Goal: Task Accomplishment & Management: Use online tool/utility

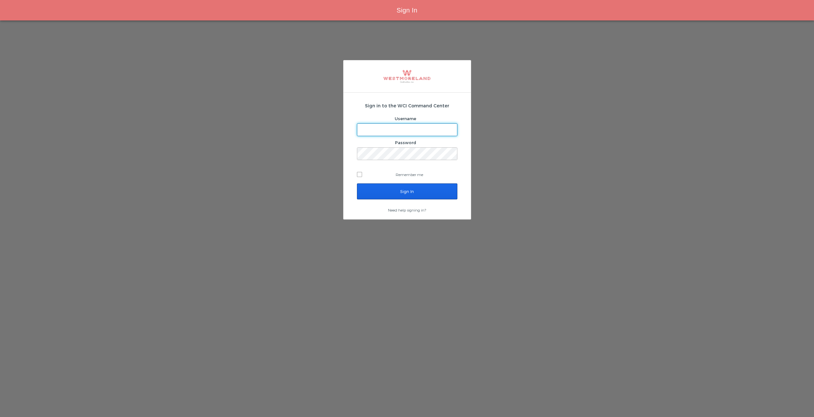
type input "areynoso@westmoreland.nyc"
click at [386, 199] on input "Sign In" at bounding box center [407, 192] width 100 height 16
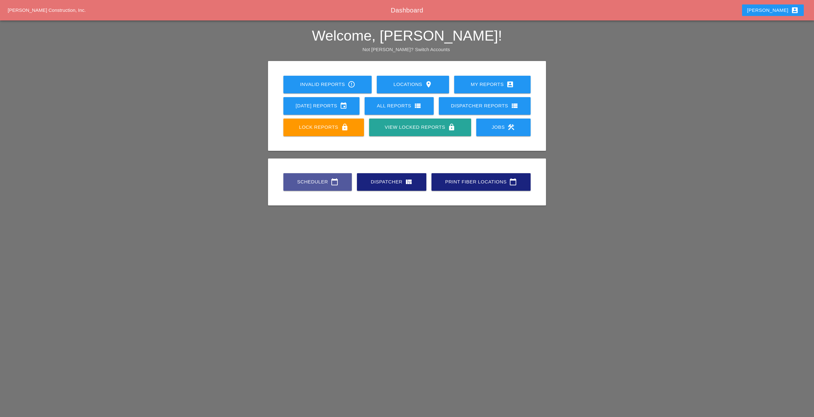
click at [321, 186] on link "Scheduler calendar_today" at bounding box center [317, 182] width 68 height 18
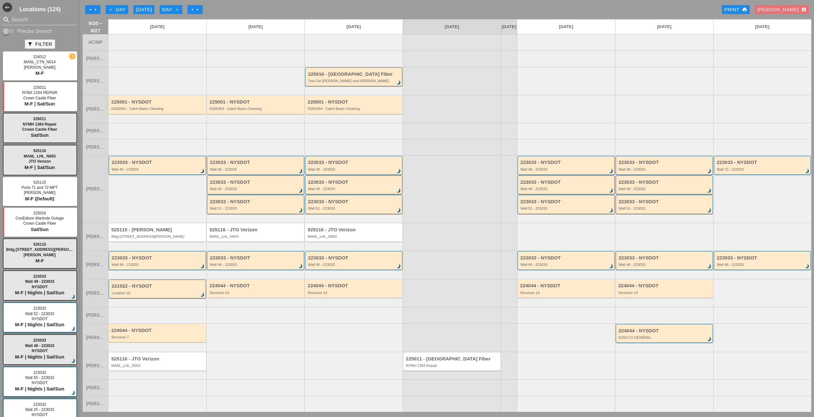
click at [117, 5] on div "arrow_left arrow_left arrow_left Day [DATE] Day arrow_right arrow_right arrow_r…" at bounding box center [447, 9] width 729 height 13
click at [116, 6] on div "arrow_left Day" at bounding box center [117, 9] width 18 height 7
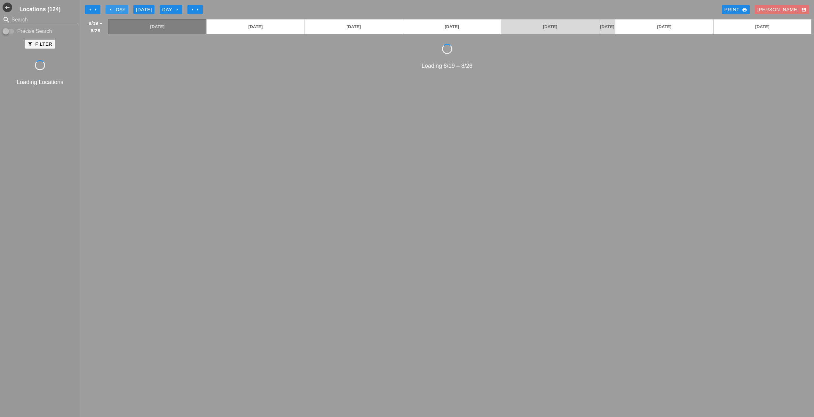
click at [116, 7] on div "arrow_left Day" at bounding box center [117, 9] width 18 height 7
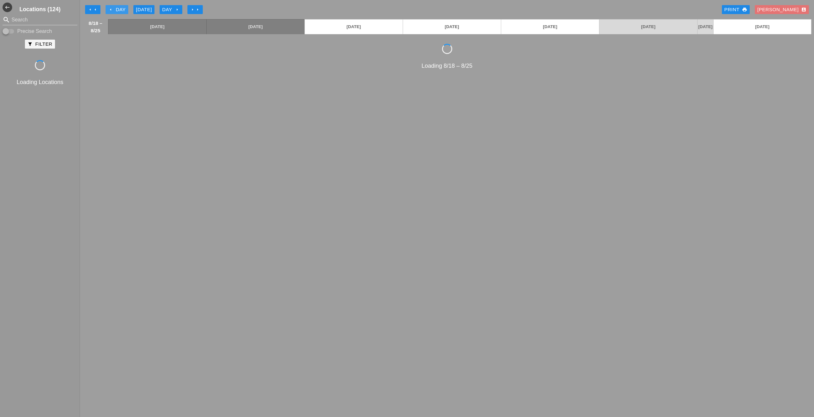
click at [116, 7] on div "arrow_left Day" at bounding box center [117, 9] width 18 height 7
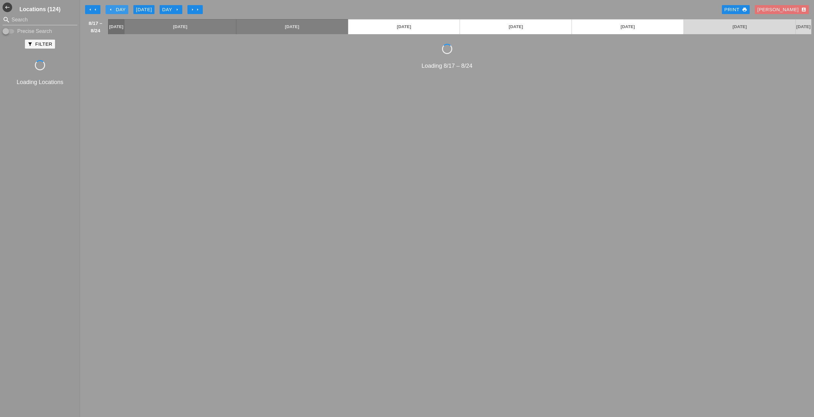
click at [115, 8] on div "arrow_left Day" at bounding box center [117, 9] width 18 height 7
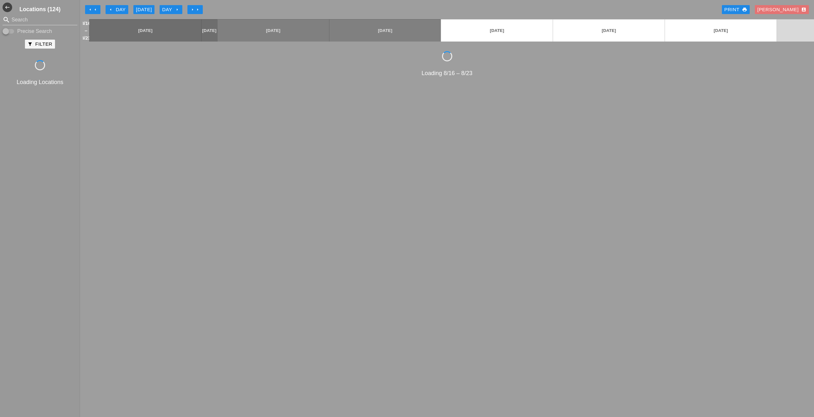
click at [115, 8] on div "arrow_left Day" at bounding box center [117, 9] width 18 height 7
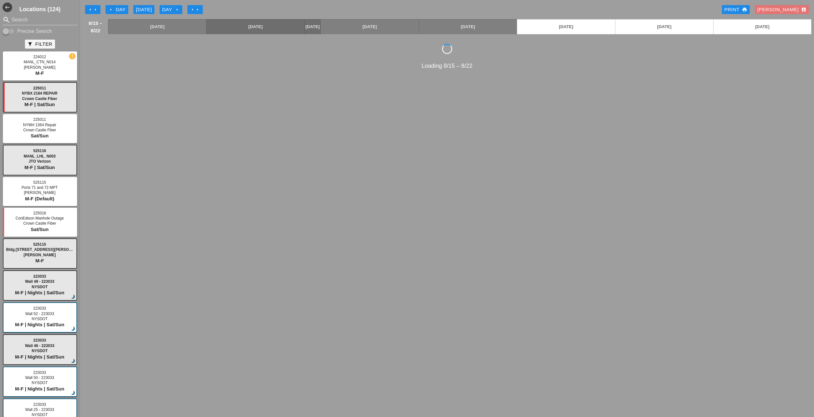
click at [195, 13] on button "arrow_right arrow_right" at bounding box center [194, 9] width 15 height 9
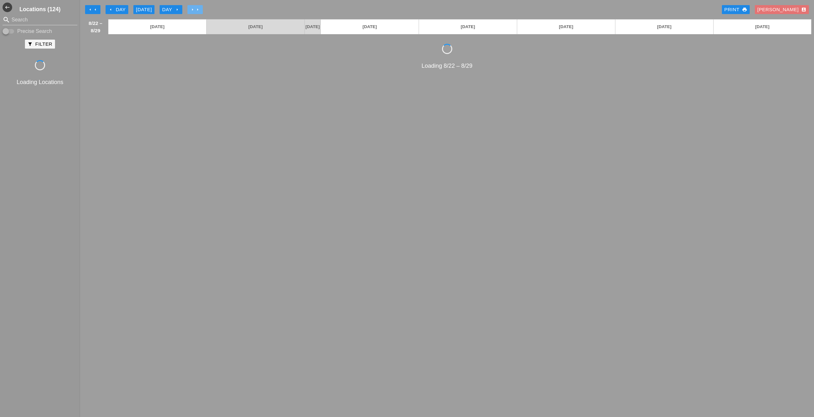
click at [195, 13] on button "arrow_right arrow_right" at bounding box center [194, 9] width 15 height 9
